Goal: Connect with others: Share content

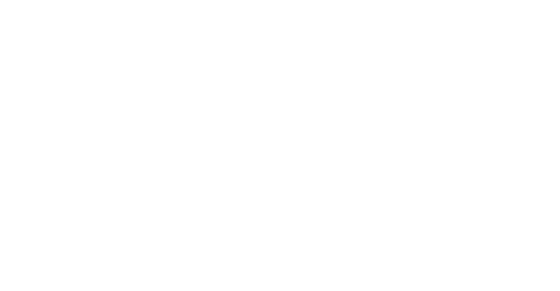
click at [418, 46] on button "Close" at bounding box center [402, 49] width 32 height 14
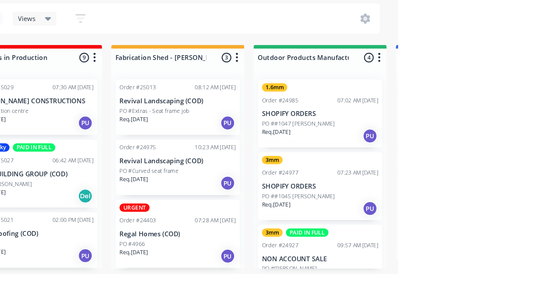
scroll to position [56, 0]
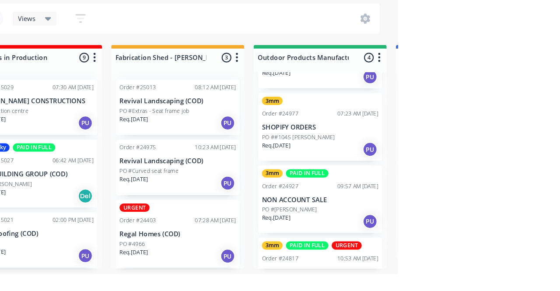
click at [365, 250] on p "Regal Homes (COD)" at bounding box center [351, 253] width 110 height 7
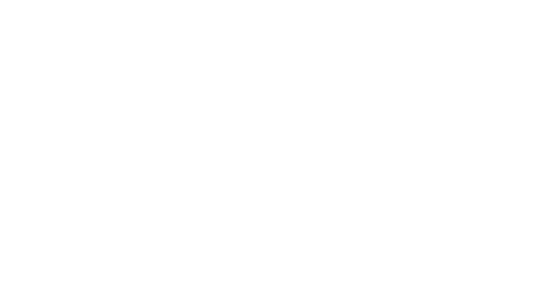
click at [91, 76] on div "Collaborate" at bounding box center [74, 77] width 35 height 8
click at [227, 187] on img at bounding box center [195, 185] width 63 height 57
